Goal: Find specific page/section: Find specific page/section

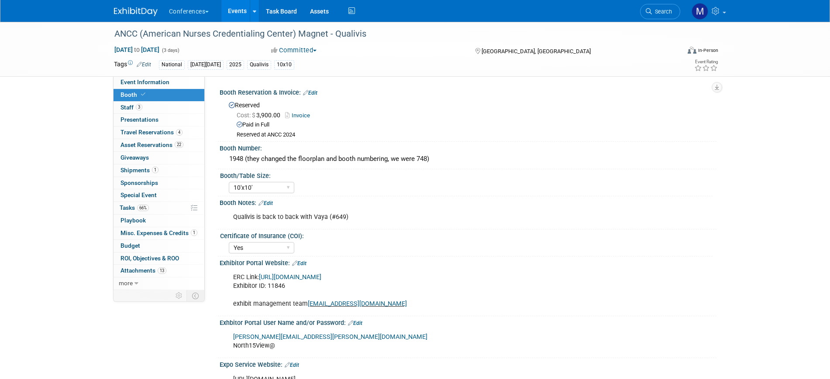
select select "10'x10'"
select select "Yes"
click at [662, 12] on span "Search" at bounding box center [662, 11] width 20 height 7
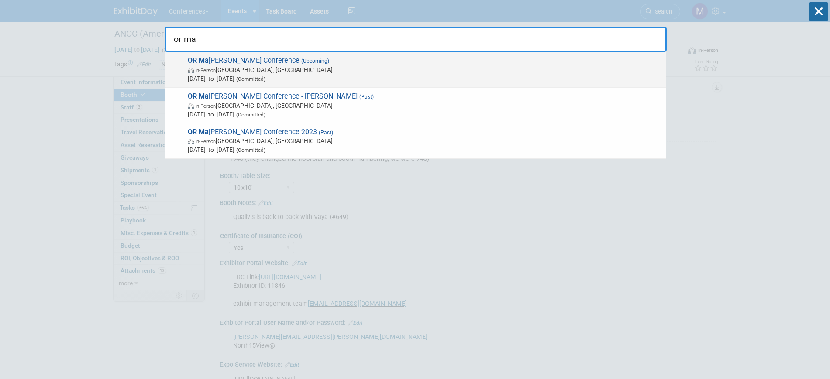
type input "or ma"
click at [266, 77] on span "[DATE] to [DATE] (Committed)" at bounding box center [425, 78] width 474 height 9
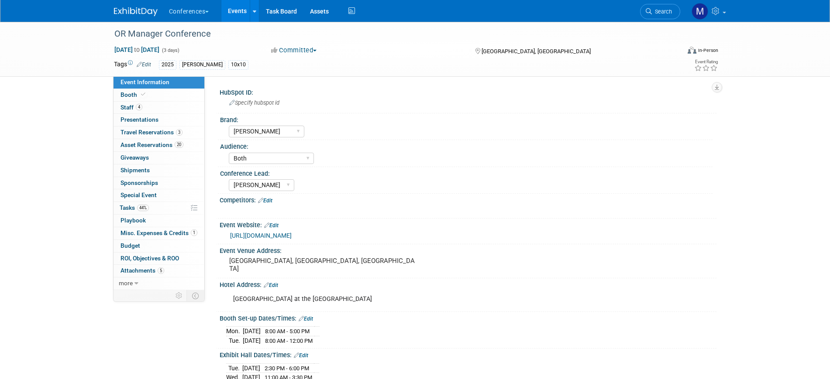
select select "[PERSON_NAME]"
select select "Both"
select select "[PERSON_NAME]"
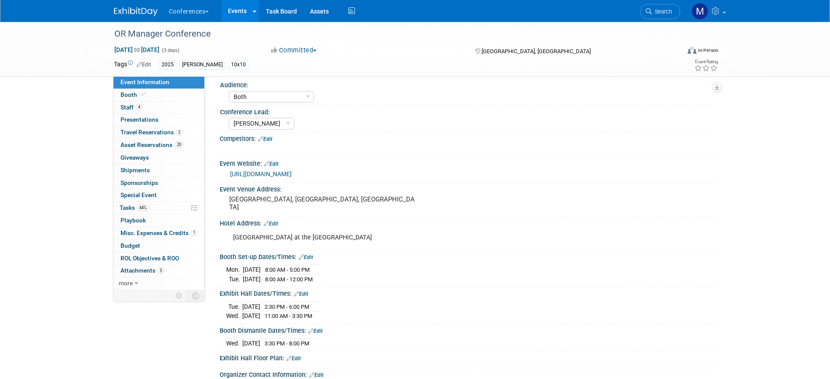
click at [70, 237] on div "OR Manager Conference Oct 28, 2025 to Oct 30, 2025 (3 days) Oct 28, 2025 to Oct…" at bounding box center [415, 215] width 830 height 510
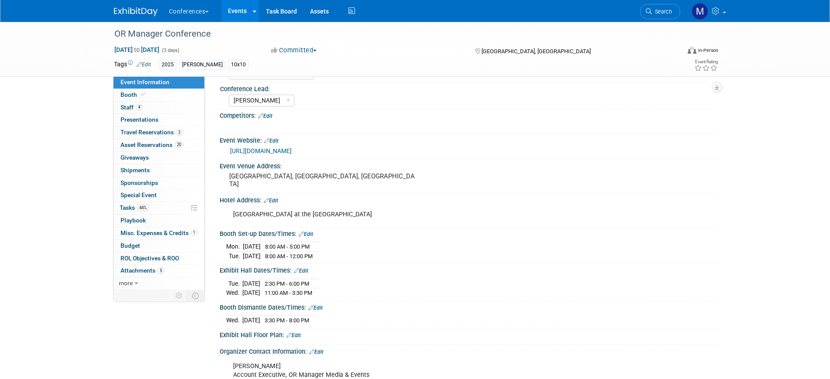
click at [34, 269] on div "OR Manager Conference Oct 28, 2025 to Oct 30, 2025 (3 days) Oct 28, 2025 to Oct…" at bounding box center [415, 192] width 830 height 510
click at [52, 167] on div "OR Manager Conference Oct 28, 2025 to Oct 30, 2025 (3 days) Oct 28, 2025 to Oct…" at bounding box center [415, 192] width 830 height 510
